Goal: Task Accomplishment & Management: Use online tool/utility

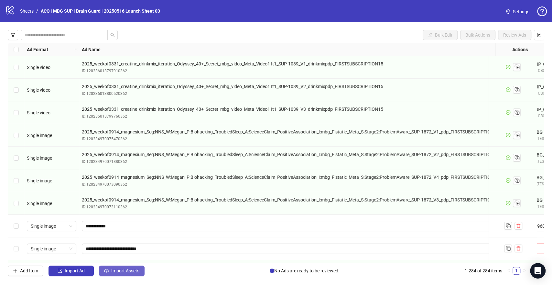
click at [119, 272] on span "Import Assets" at bounding box center [125, 270] width 28 height 5
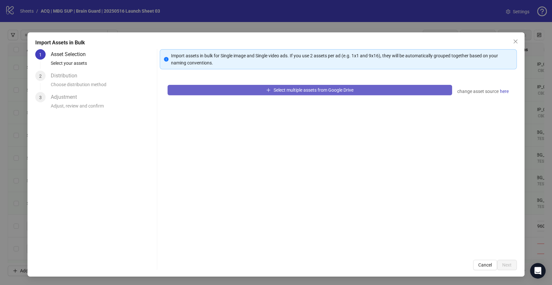
click at [297, 91] on span "Select multiple assets from Google Drive" at bounding box center [313, 89] width 80 height 5
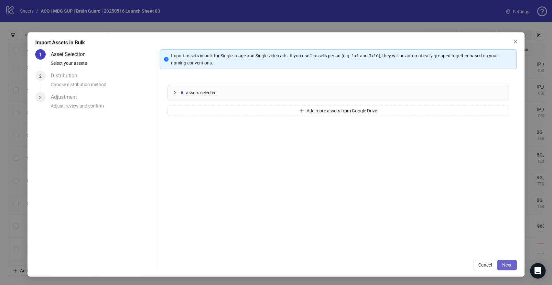
click at [501, 260] on button "Next" at bounding box center [507, 264] width 20 height 10
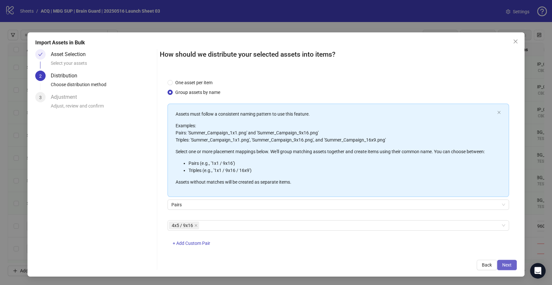
click at [507, 265] on span "Next" at bounding box center [506, 264] width 9 height 5
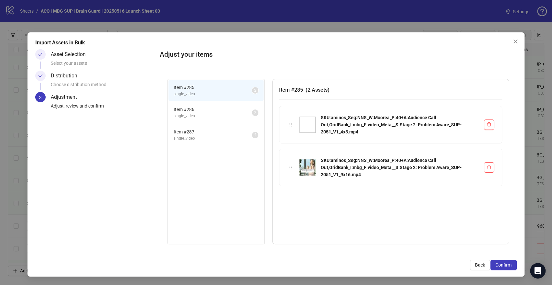
click at [211, 118] on span "single_video" at bounding box center [213, 116] width 78 height 6
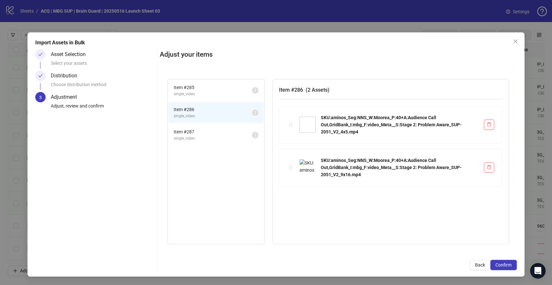
click at [215, 134] on span "Item # 287" at bounding box center [213, 131] width 78 height 7
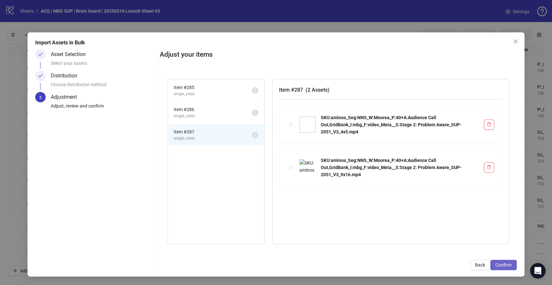
click at [501, 266] on span "Confirm" at bounding box center [503, 264] width 16 height 5
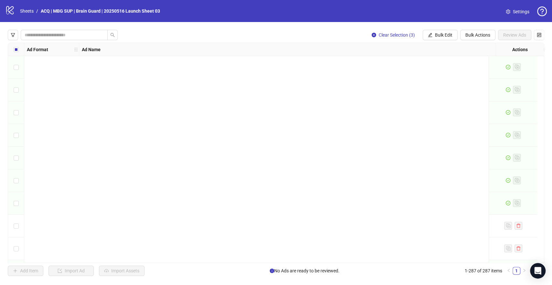
scroll to position [6292, 0]
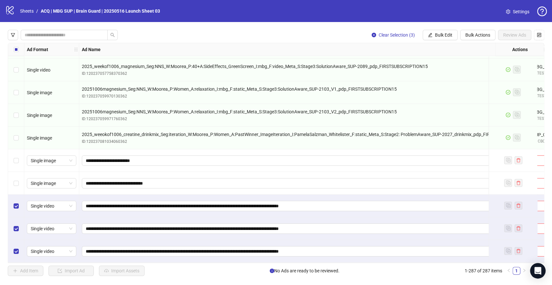
click at [461, 144] on div "2025_weeokof1006_creatine_drinkmix_Seg:iteration_W:Moorea_P:Women_A:PastWinner_…" at bounding box center [293, 137] width 428 height 23
click at [12, 39] on button "button" at bounding box center [13, 35] width 10 height 10
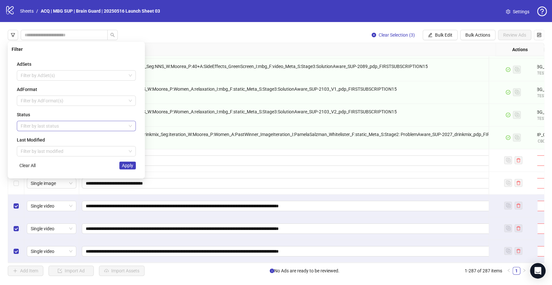
click at [44, 123] on div at bounding box center [73, 125] width 110 height 9
click at [42, 141] on div "Draft" at bounding box center [76, 138] width 109 height 7
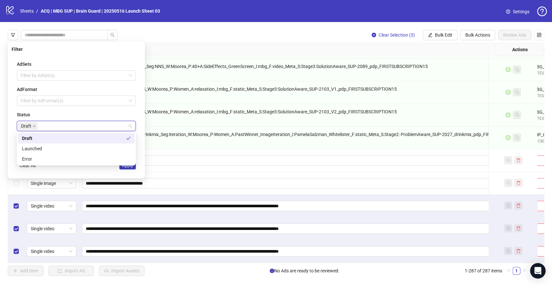
click at [126, 111] on div "Status" at bounding box center [76, 114] width 119 height 7
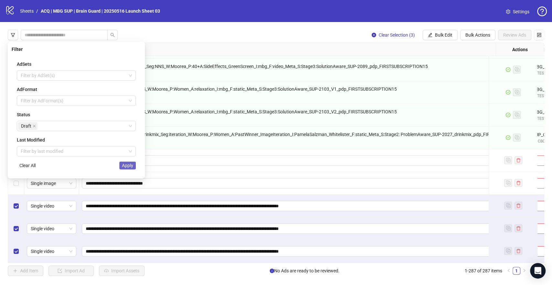
click at [130, 165] on span "Apply" at bounding box center [127, 165] width 11 height 5
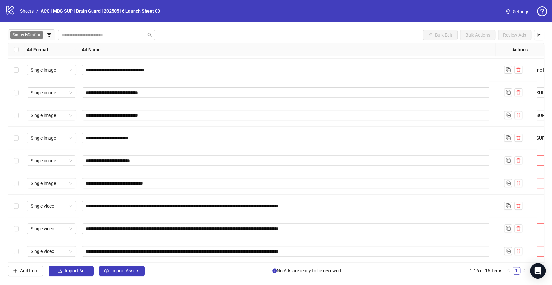
scroll to position [158, 0]
click at [519, 203] on icon "delete" at bounding box center [518, 205] width 4 height 4
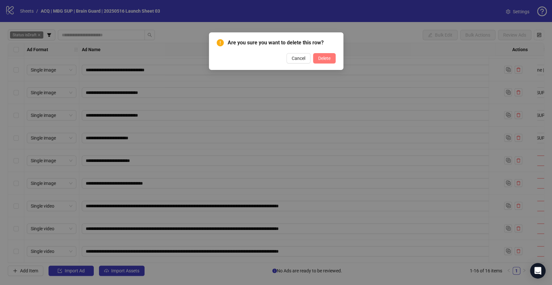
click at [319, 57] on span "Delete" at bounding box center [324, 58] width 12 height 5
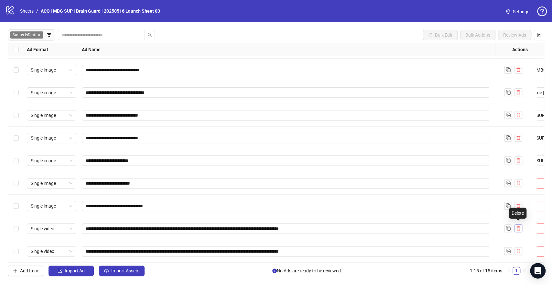
click at [518, 226] on icon "delete" at bounding box center [518, 228] width 5 height 5
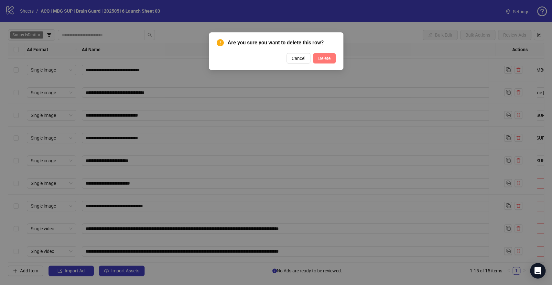
click at [322, 56] on span "Delete" at bounding box center [324, 58] width 12 height 5
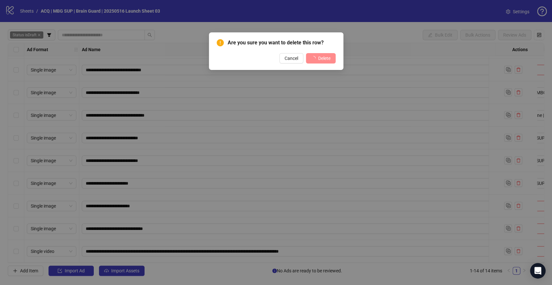
scroll to position [113, 0]
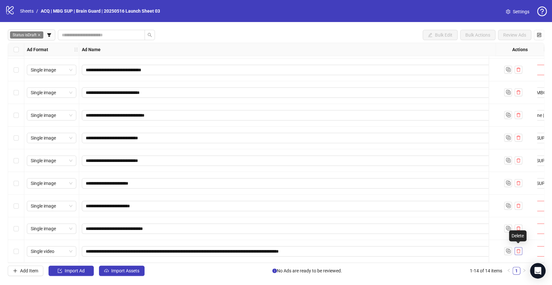
click at [518, 248] on icon "delete" at bounding box center [518, 250] width 5 height 5
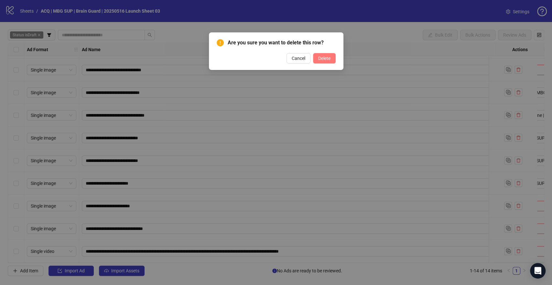
click at [324, 59] on span "Delete" at bounding box center [324, 58] width 12 height 5
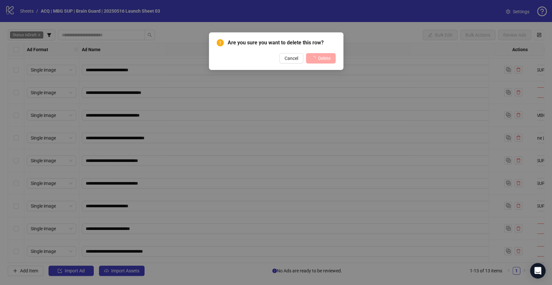
scroll to position [90, 0]
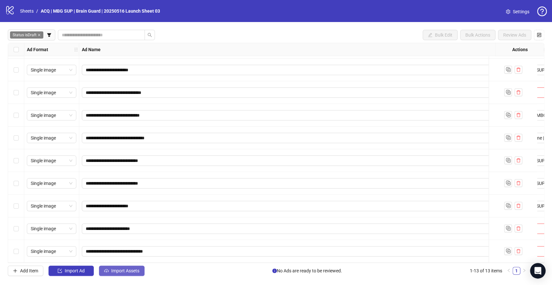
click at [115, 273] on span "Import Assets" at bounding box center [125, 270] width 28 height 5
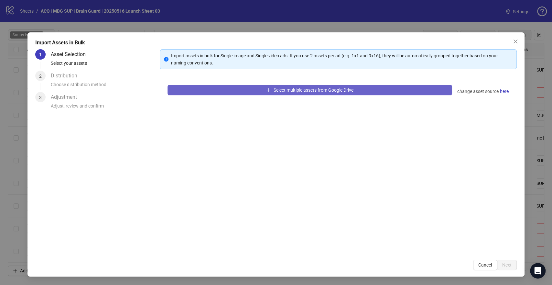
click at [240, 94] on button "Select multiple assets from Google Drive" at bounding box center [310, 90] width 284 height 10
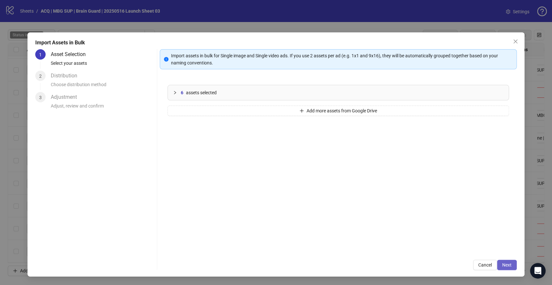
click at [511, 266] on span "Next" at bounding box center [506, 264] width 9 height 5
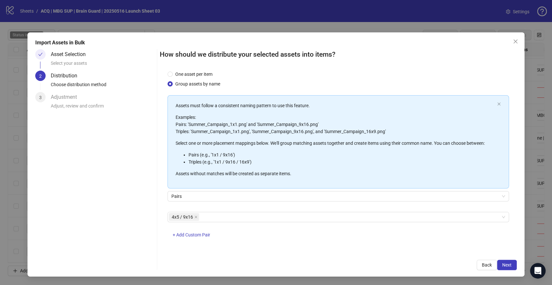
scroll to position [9, 0]
click at [509, 265] on span "Next" at bounding box center [506, 264] width 9 height 5
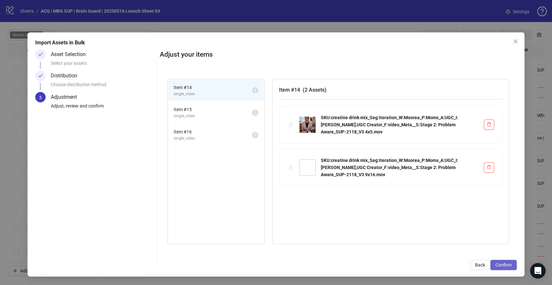
click at [502, 264] on span "Confirm" at bounding box center [503, 264] width 16 height 5
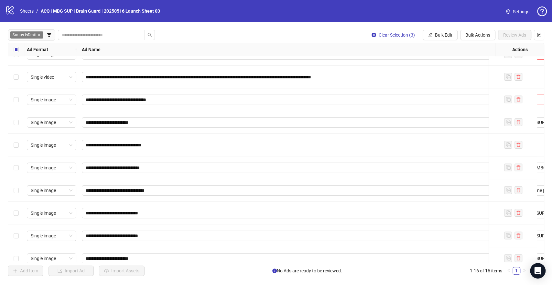
scroll to position [158, 0]
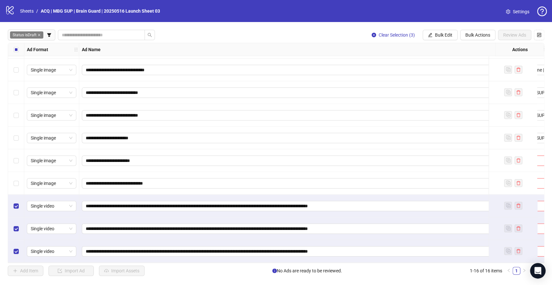
click at [96, 49] on strong "Ad Name" at bounding box center [91, 49] width 19 height 7
